Goal: Task Accomplishment & Management: Use online tool/utility

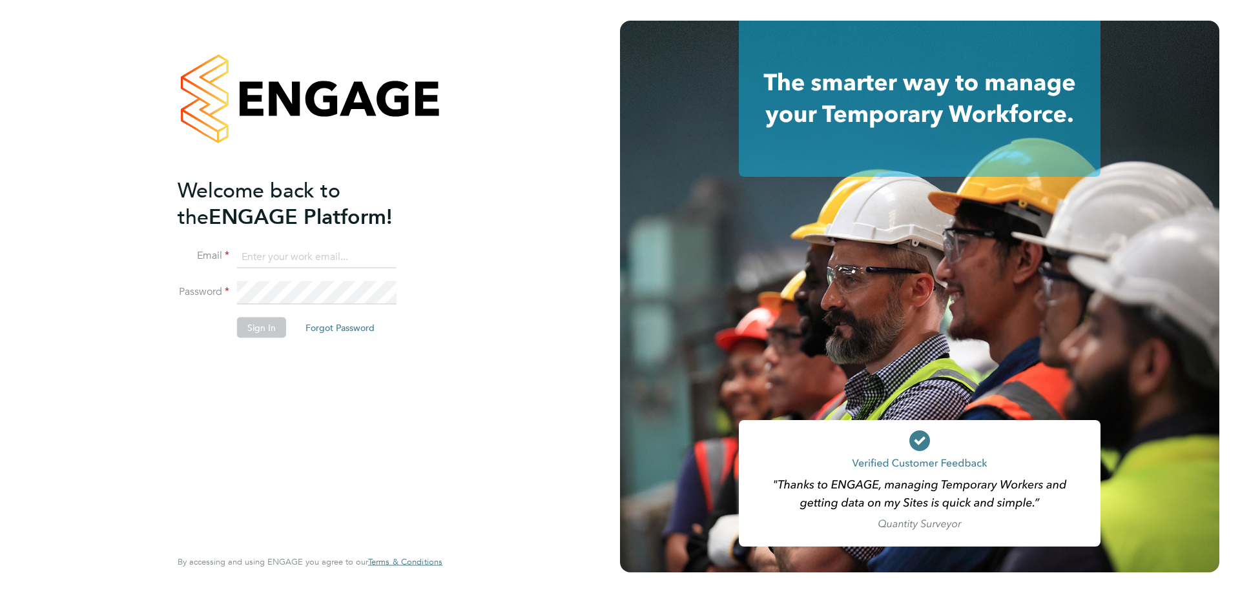
type input "[PERSON_NAME][EMAIL_ADDRESS][DOMAIN_NAME]"
drag, startPoint x: 253, startPoint y: 327, endPoint x: 247, endPoint y: 333, distance: 8.7
click at [253, 327] on button "Sign In" at bounding box center [261, 328] width 49 height 21
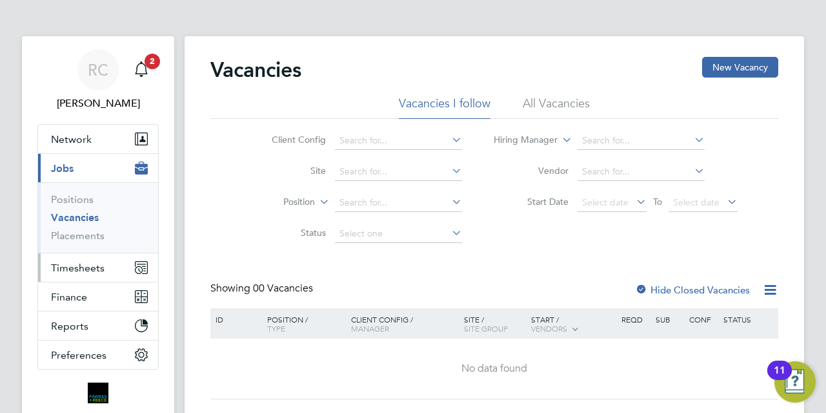
click at [83, 264] on span "Timesheets" at bounding box center [78, 267] width 54 height 12
click at [92, 269] on span "Timesheets" at bounding box center [78, 267] width 54 height 12
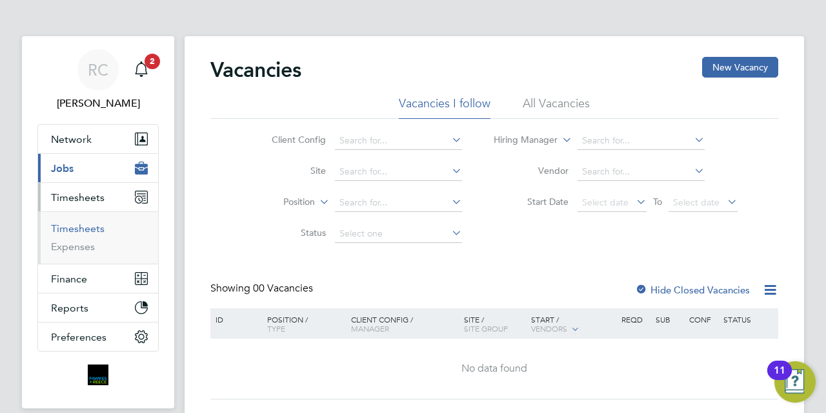
click at [90, 232] on link "Timesheets" at bounding box center [78, 228] width 54 height 12
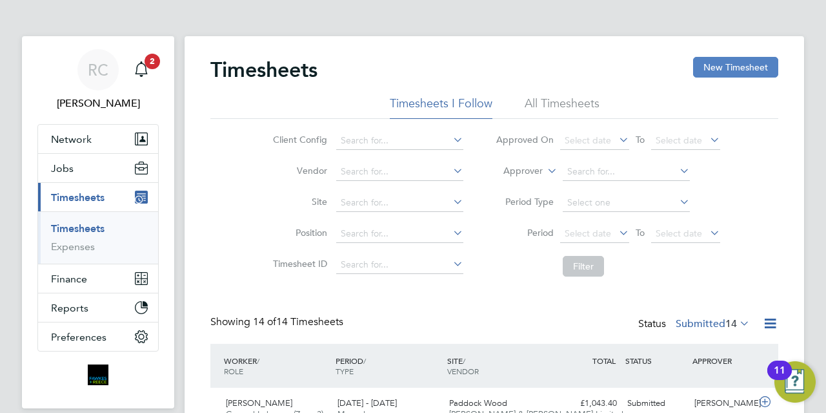
click at [740, 67] on button "New Timesheet" at bounding box center [735, 67] width 85 height 21
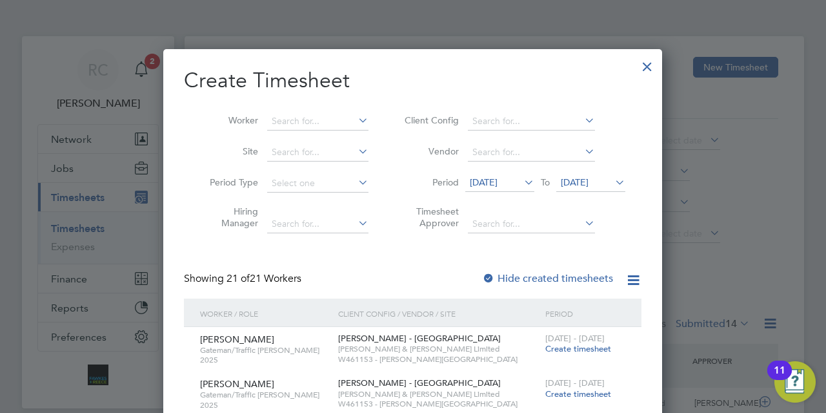
click at [574, 178] on span "21 Aug 2025" at bounding box center [575, 182] width 28 height 12
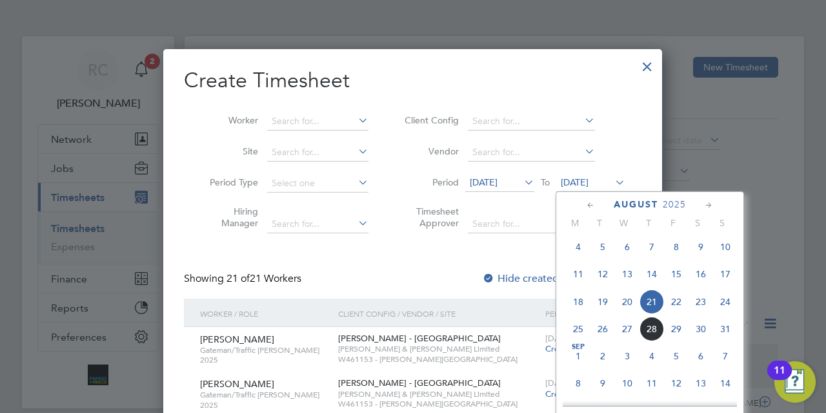
click at [723, 329] on span "31" at bounding box center [725, 328] width 25 height 25
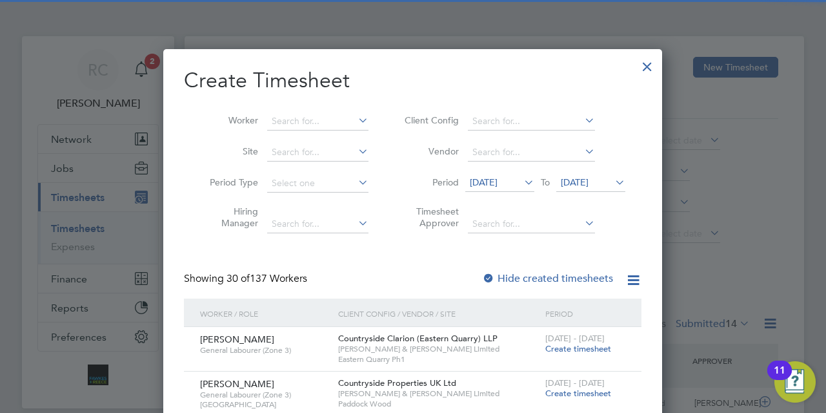
drag, startPoint x: 489, startPoint y: 278, endPoint x: 442, endPoint y: 242, distance: 59.4
click at [488, 278] on div at bounding box center [488, 278] width 13 height 13
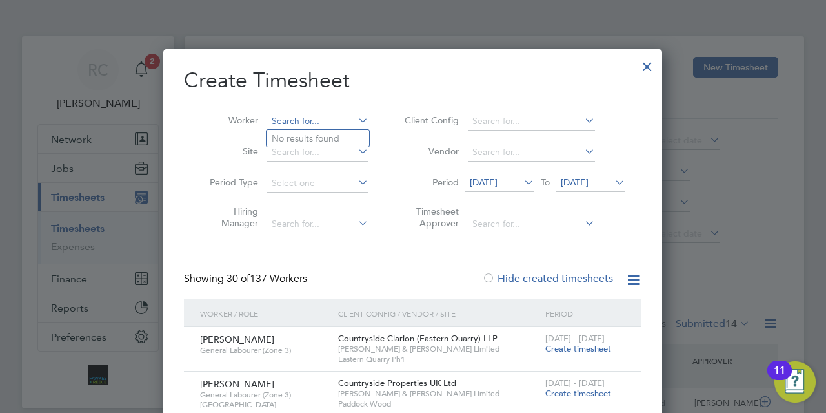
click at [315, 121] on input at bounding box center [317, 121] width 101 height 18
type input "Clive Marriott"
click at [603, 388] on span "Timesheet created" at bounding box center [581, 393] width 70 height 12
